Goal: Task Accomplishment & Management: Manage account settings

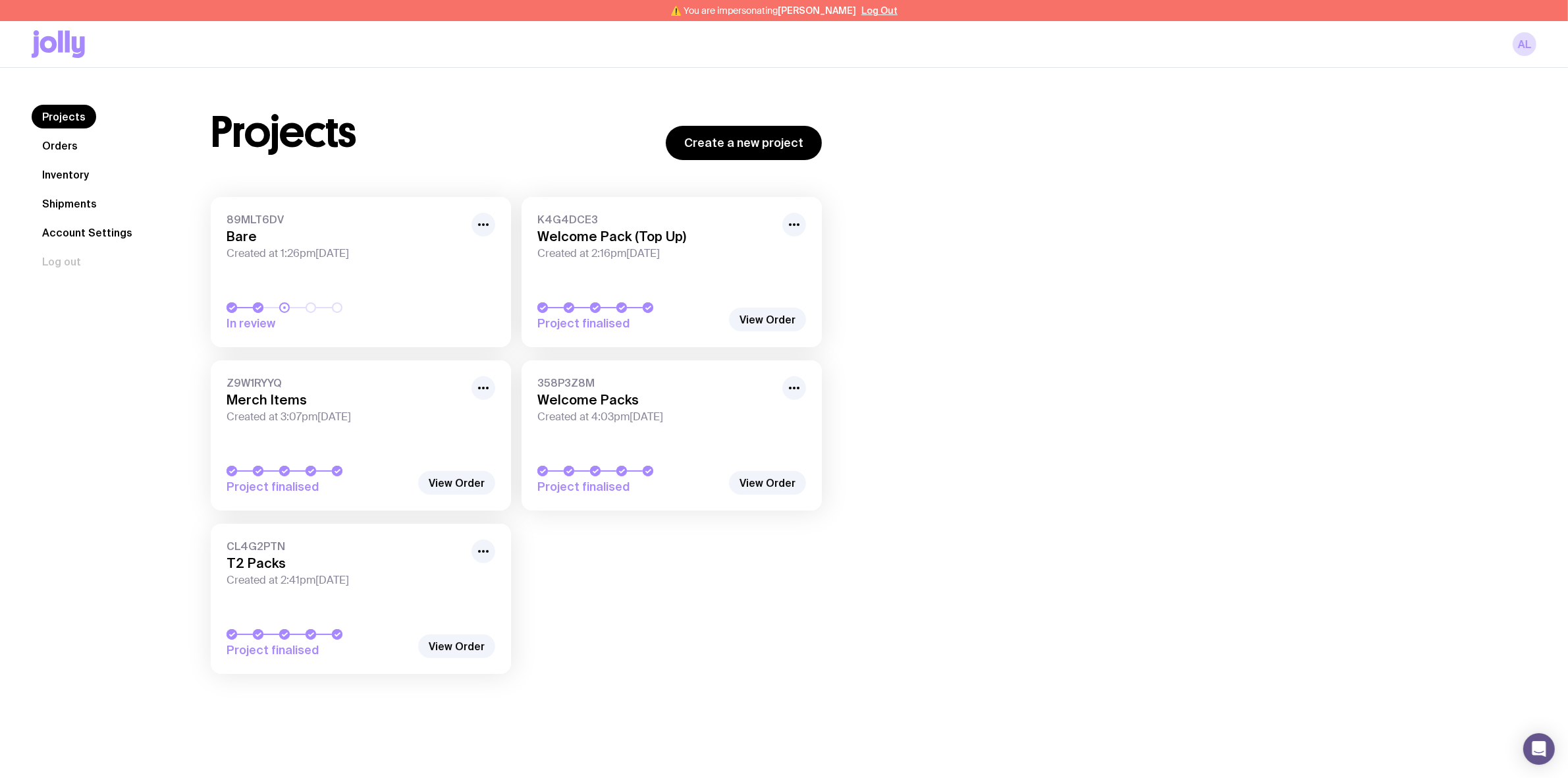
drag, startPoint x: 74, startPoint y: 179, endPoint x: 96, endPoint y: 185, distance: 22.8
click at [74, 179] on link "Inventory" at bounding box center [65, 174] width 68 height 24
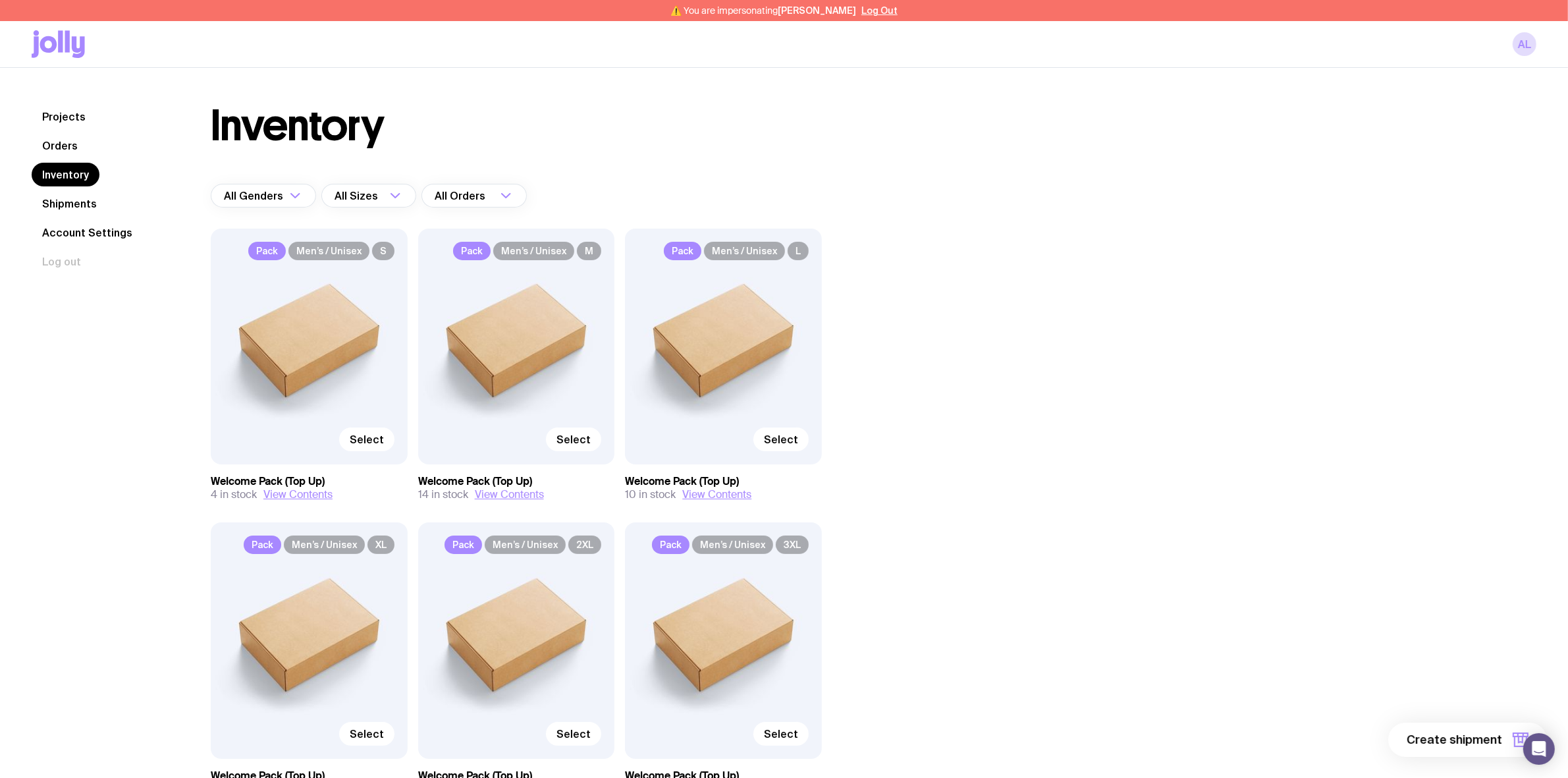
click at [715, 52] on div "AL" at bounding box center [784, 44] width 1505 height 46
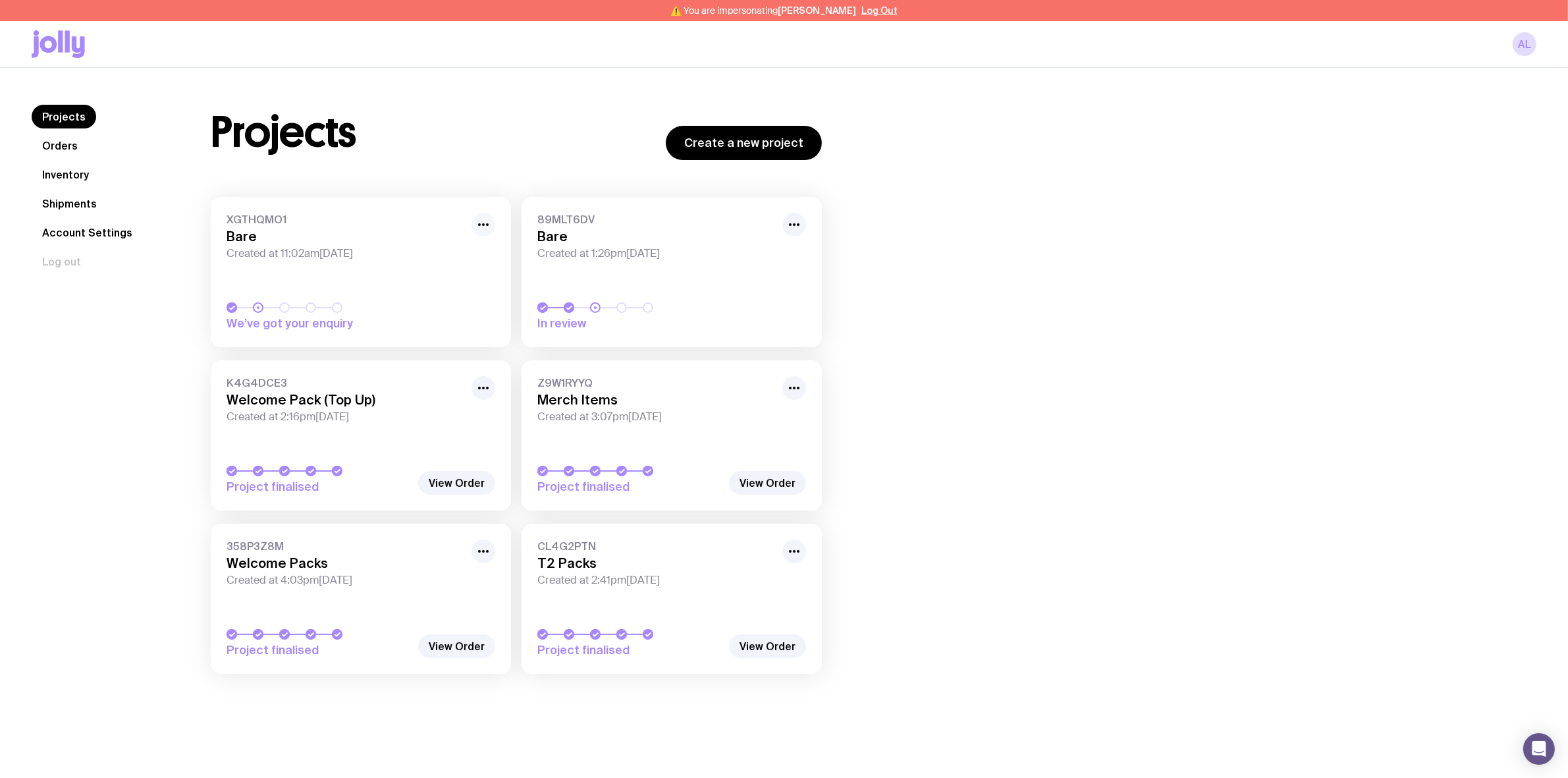
click at [478, 228] on icon "button" at bounding box center [483, 225] width 16 height 16
click at [477, 258] on button "Rename" at bounding box center [453, 253] width 63 height 13
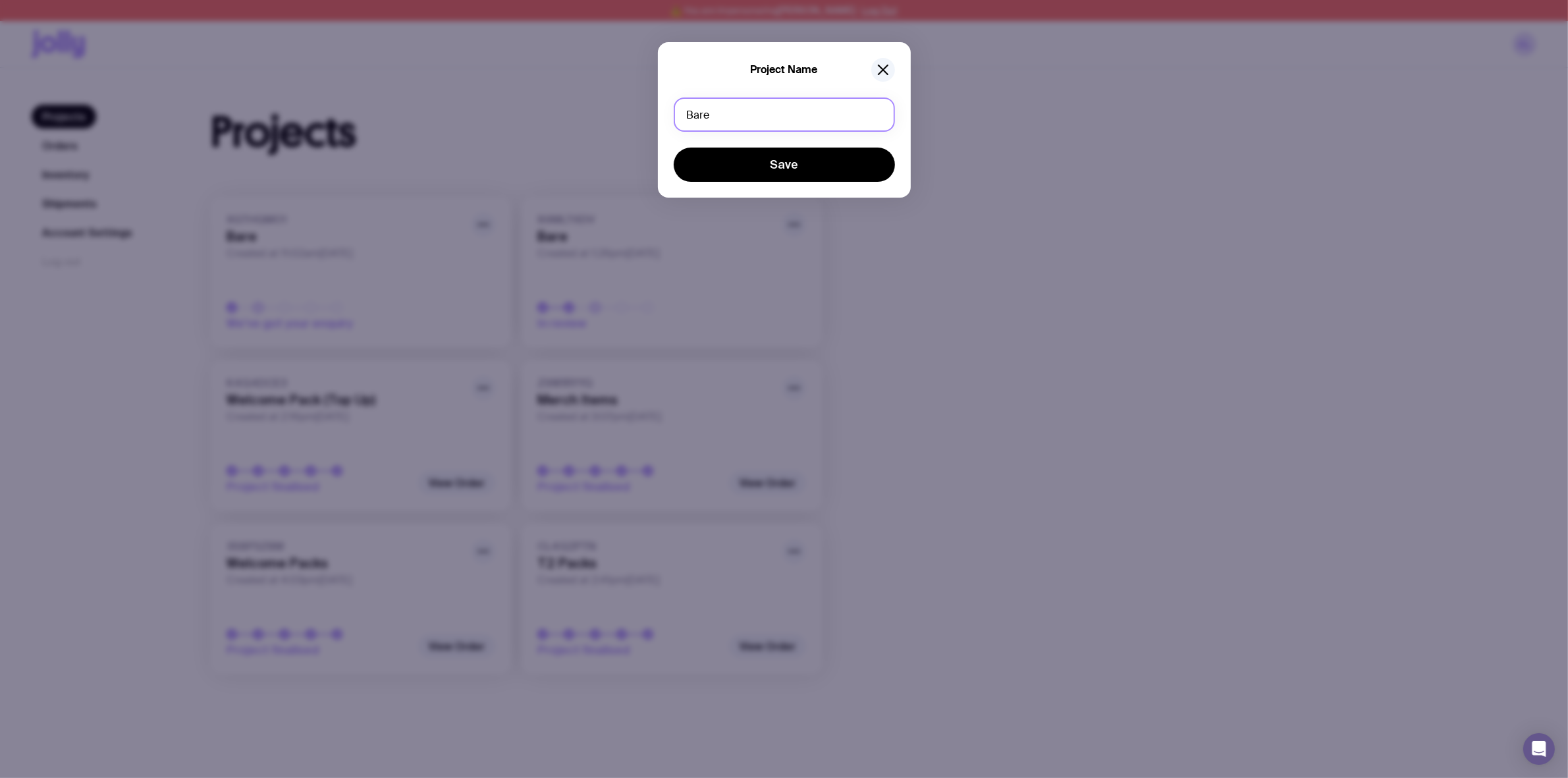
click at [706, 114] on input "Bare" at bounding box center [784, 114] width 221 height 34
type input "Welcome Pack (Top Up 2)"
click at [674, 147] on button "Save" at bounding box center [784, 164] width 221 height 34
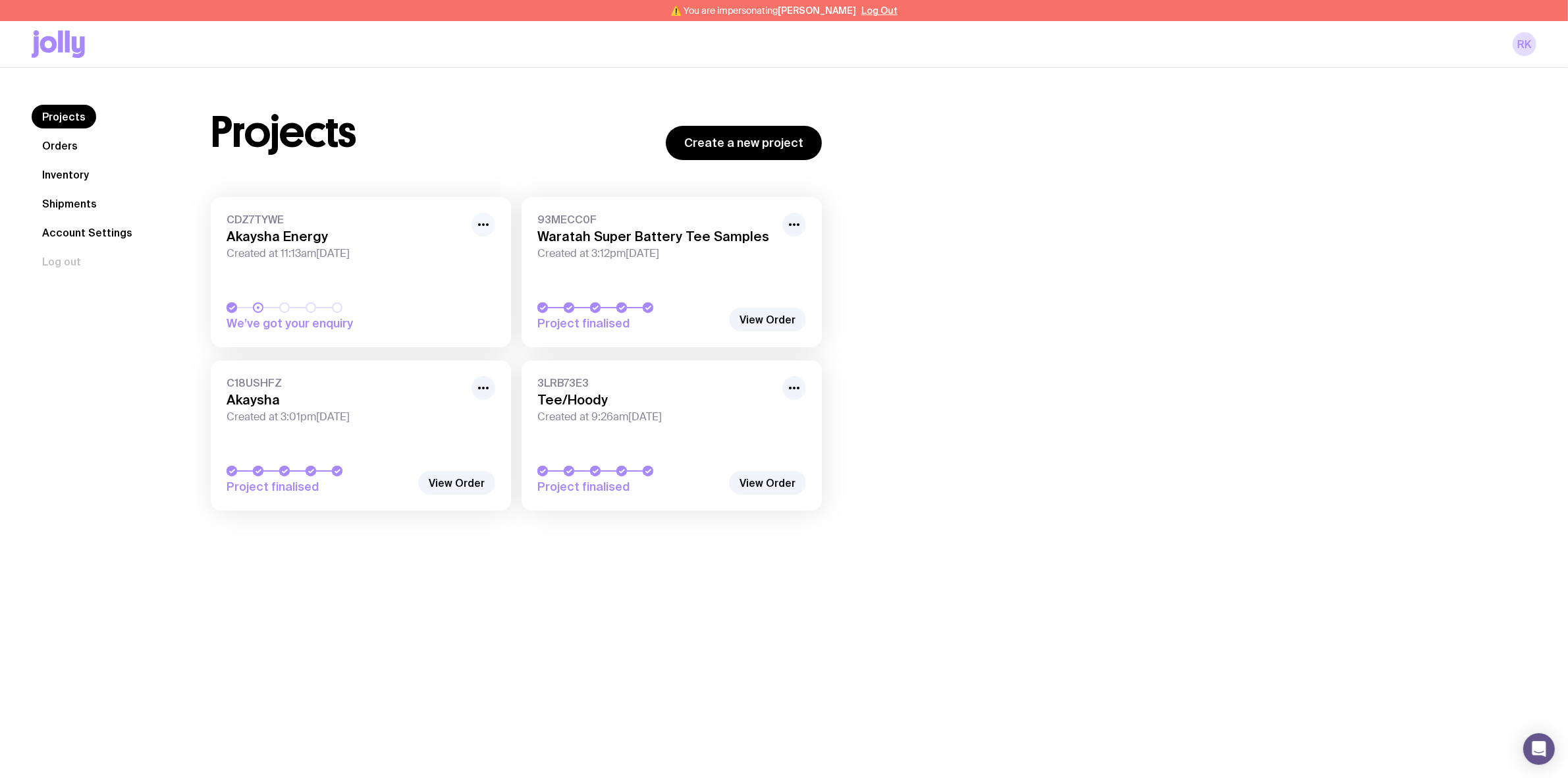
click at [482, 226] on icon "button" at bounding box center [483, 225] width 16 height 16
click at [460, 252] on button "Rename" at bounding box center [453, 253] width 63 height 13
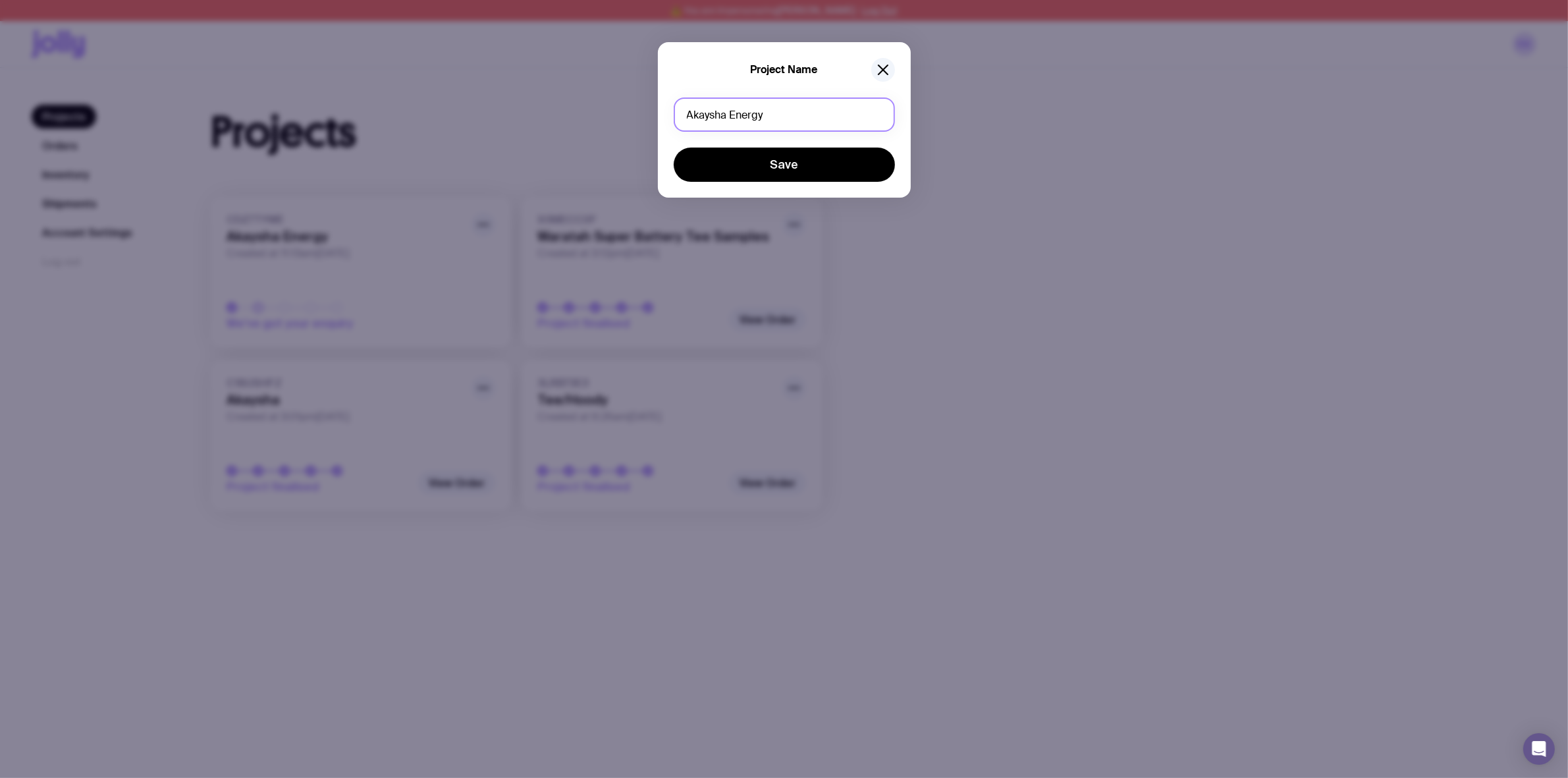
click at [787, 115] on input "Akaysha Energy" at bounding box center [784, 114] width 221 height 34
type input "Pull Up Banner"
click at [674, 147] on button "Save" at bounding box center [784, 164] width 221 height 34
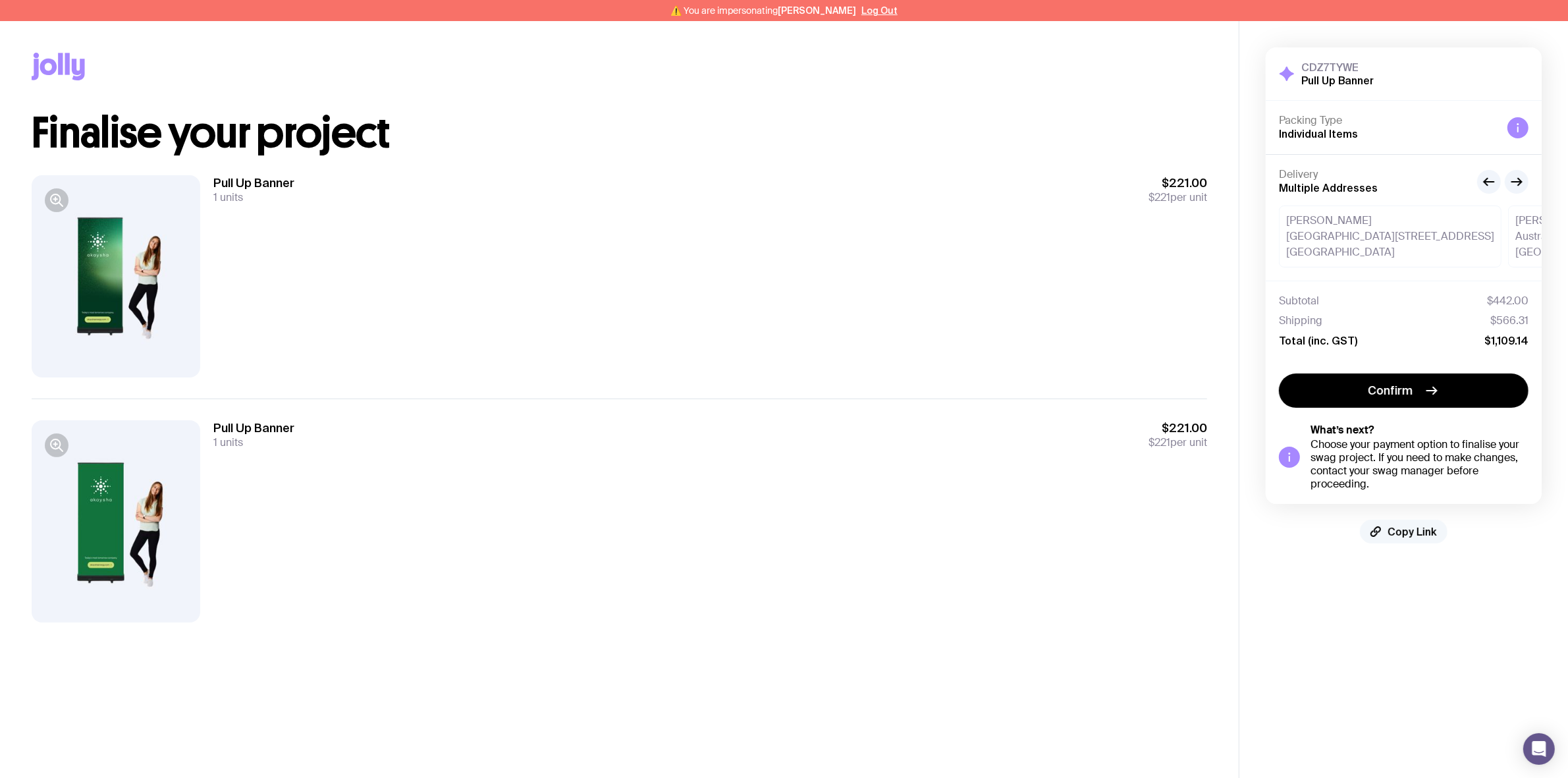
click at [1407, 532] on span "Copy Link" at bounding box center [1412, 532] width 49 height 13
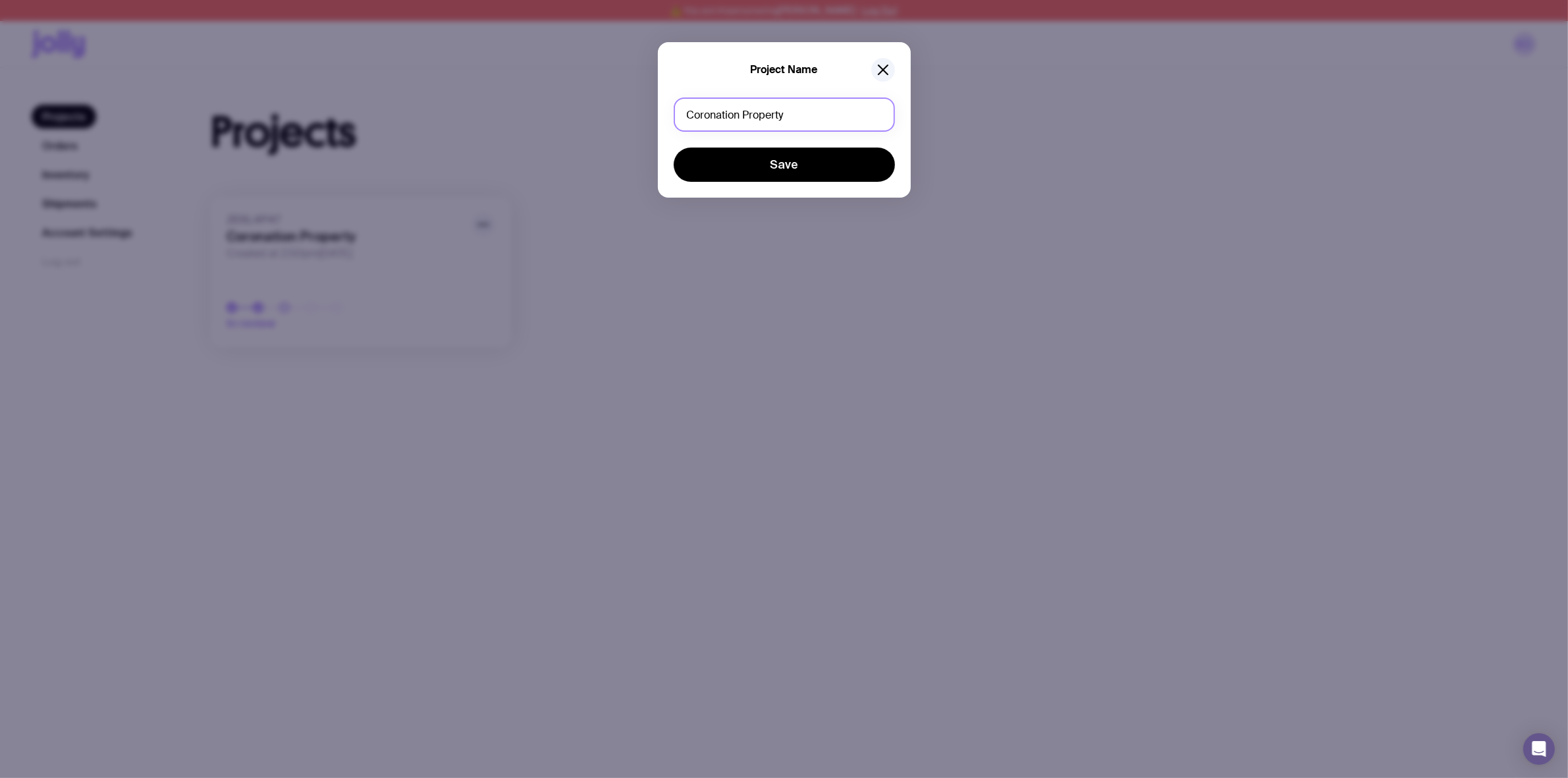
click at [756, 120] on input "Coronation Property" at bounding box center [784, 114] width 221 height 34
type input "Well Being Week"
click at [674, 147] on button "Save" at bounding box center [784, 164] width 221 height 34
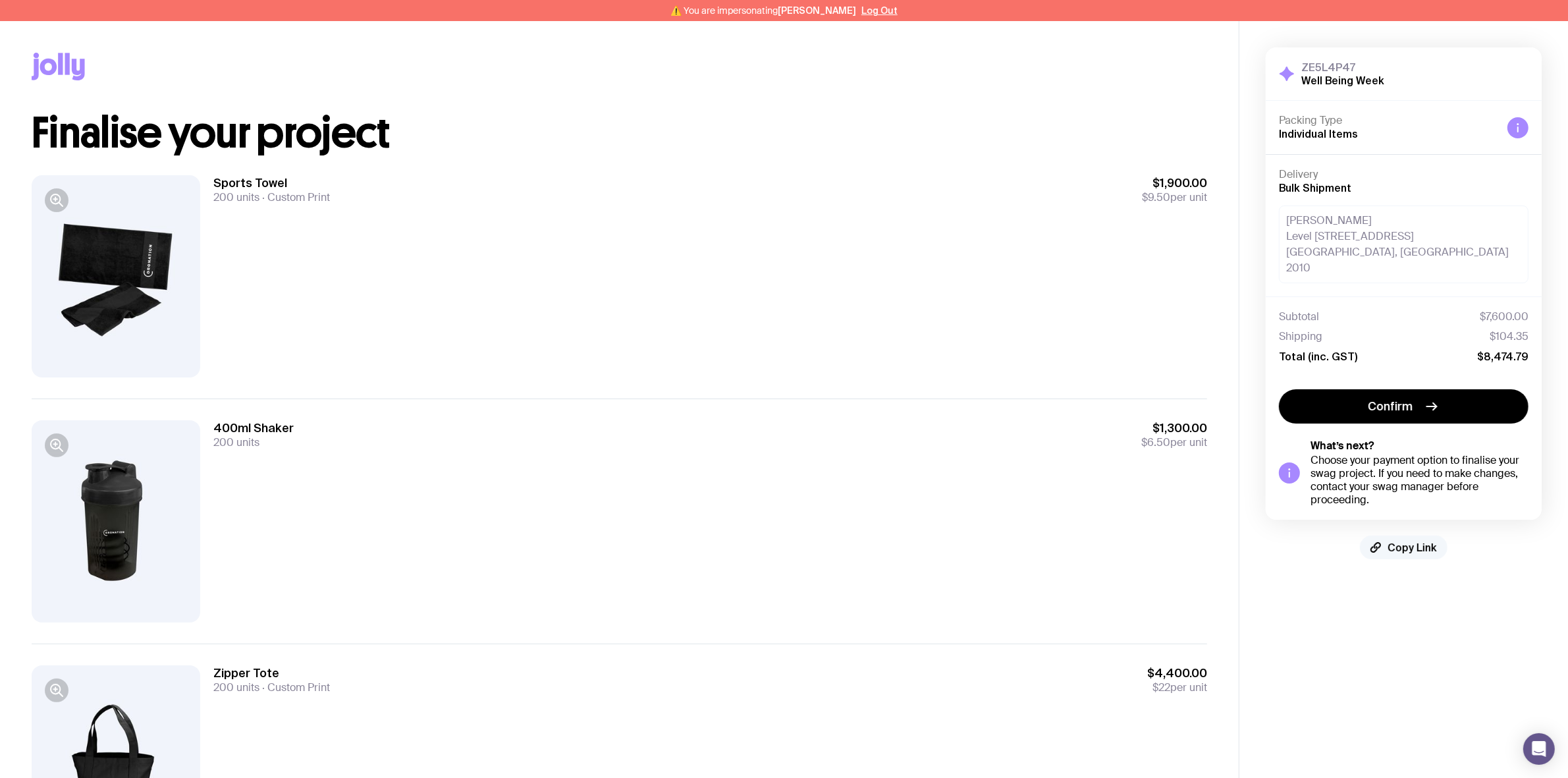
click at [1429, 539] on button "Copy Link" at bounding box center [1404, 547] width 88 height 24
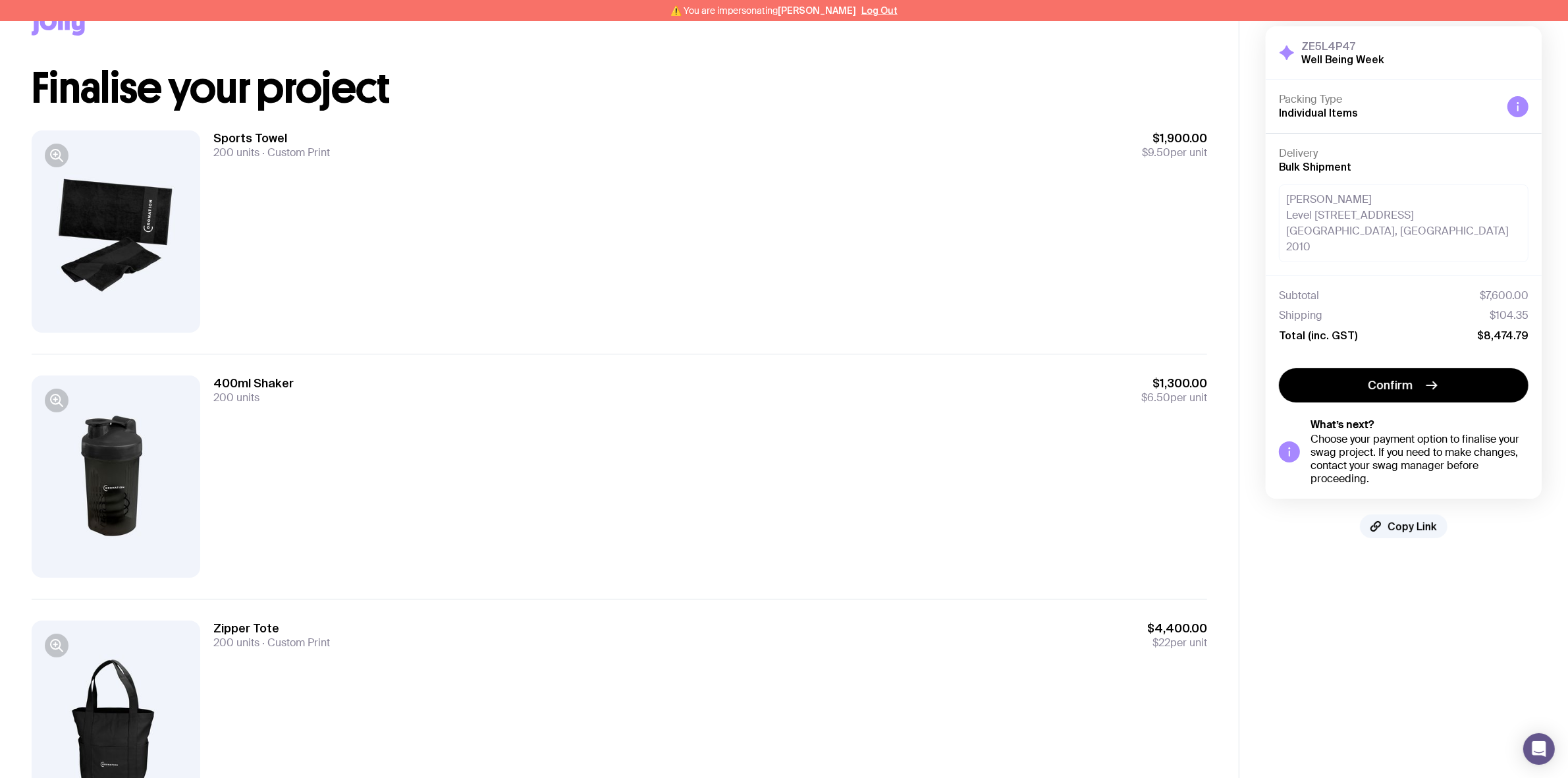
scroll to position [82, 0]
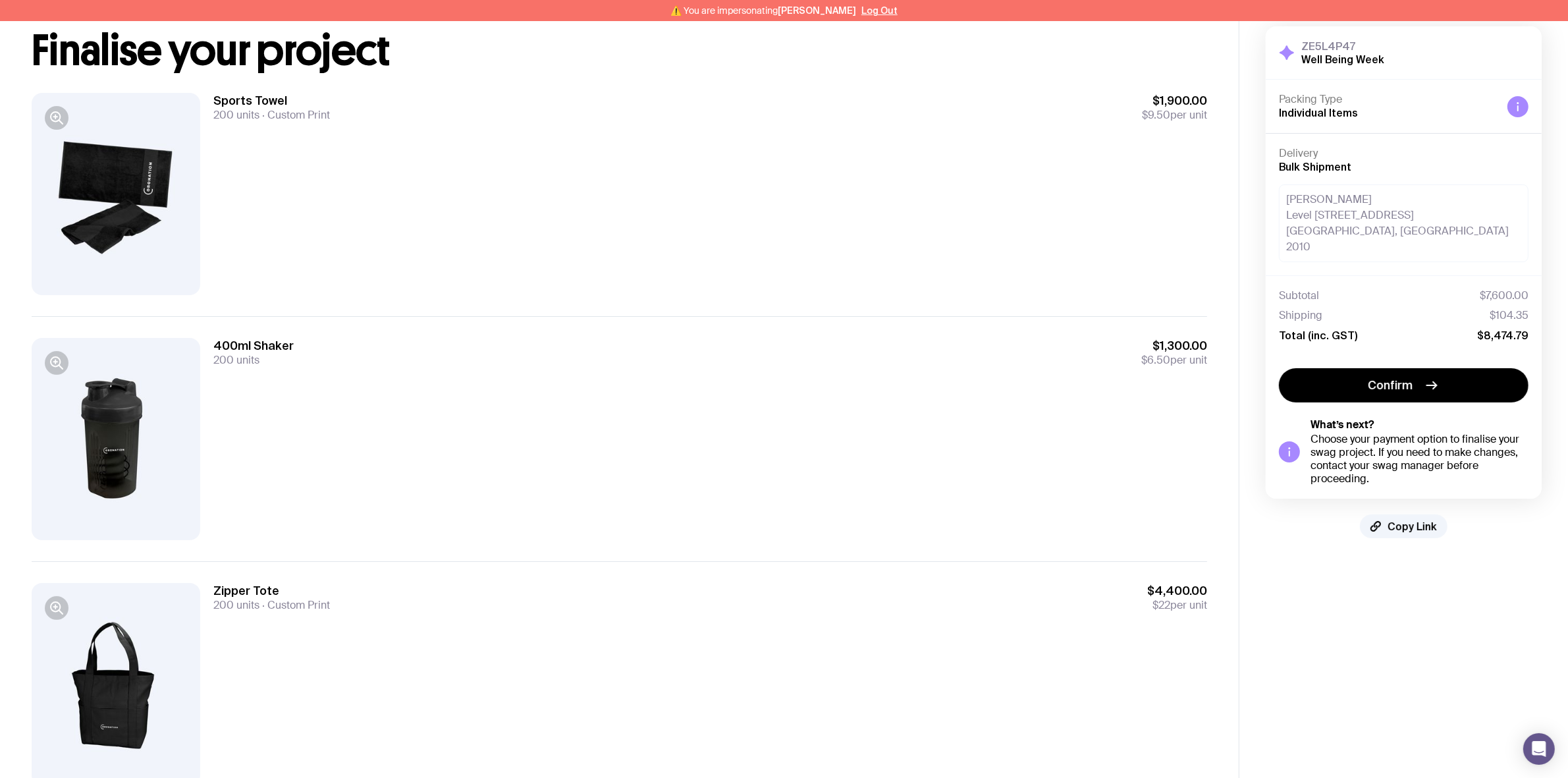
drag, startPoint x: 1426, startPoint y: 515, endPoint x: 1281, endPoint y: 522, distance: 145.2
click at [1426, 520] on span "Copy Link" at bounding box center [1412, 526] width 49 height 13
